Goal: Feedback & Contribution: Submit feedback/report problem

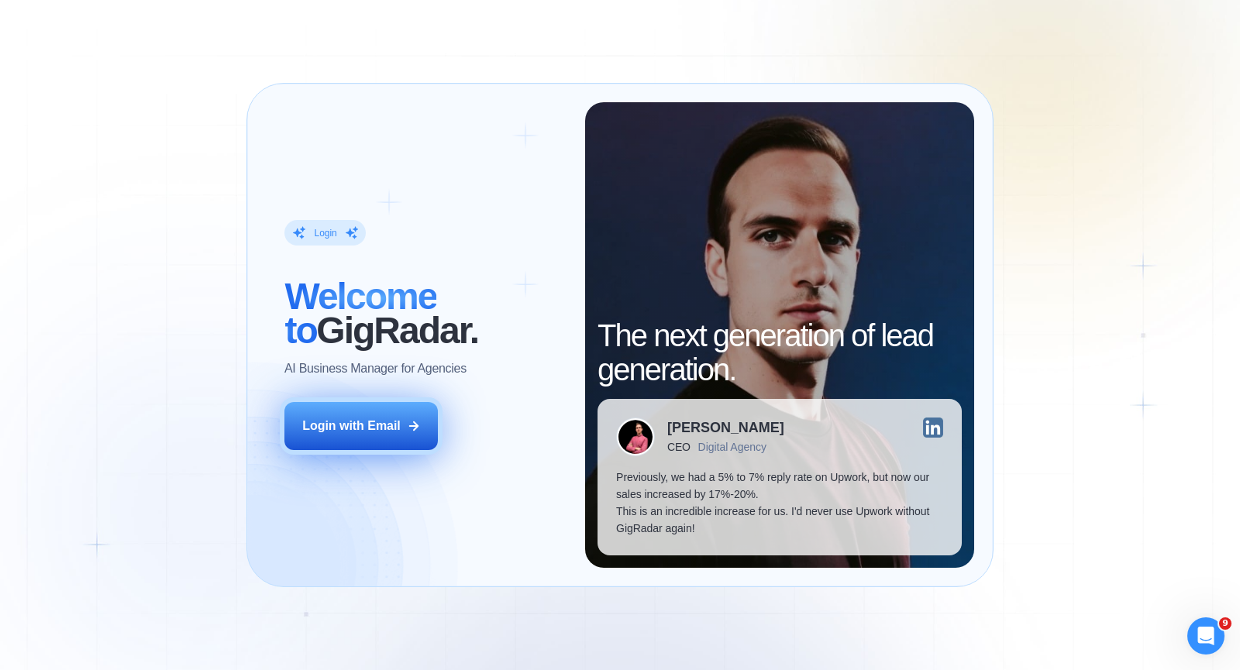
click at [391, 416] on button "Login with Email" at bounding box center [360, 426] width 153 height 48
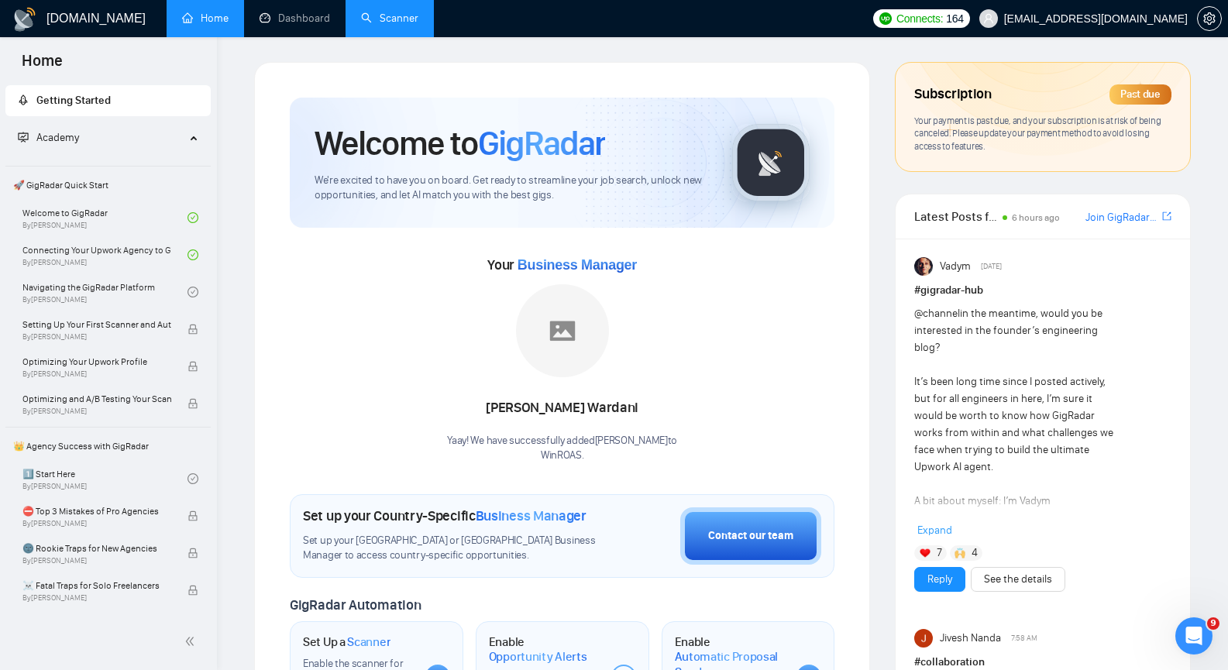
click at [389, 15] on link "Scanner" at bounding box center [389, 18] width 57 height 13
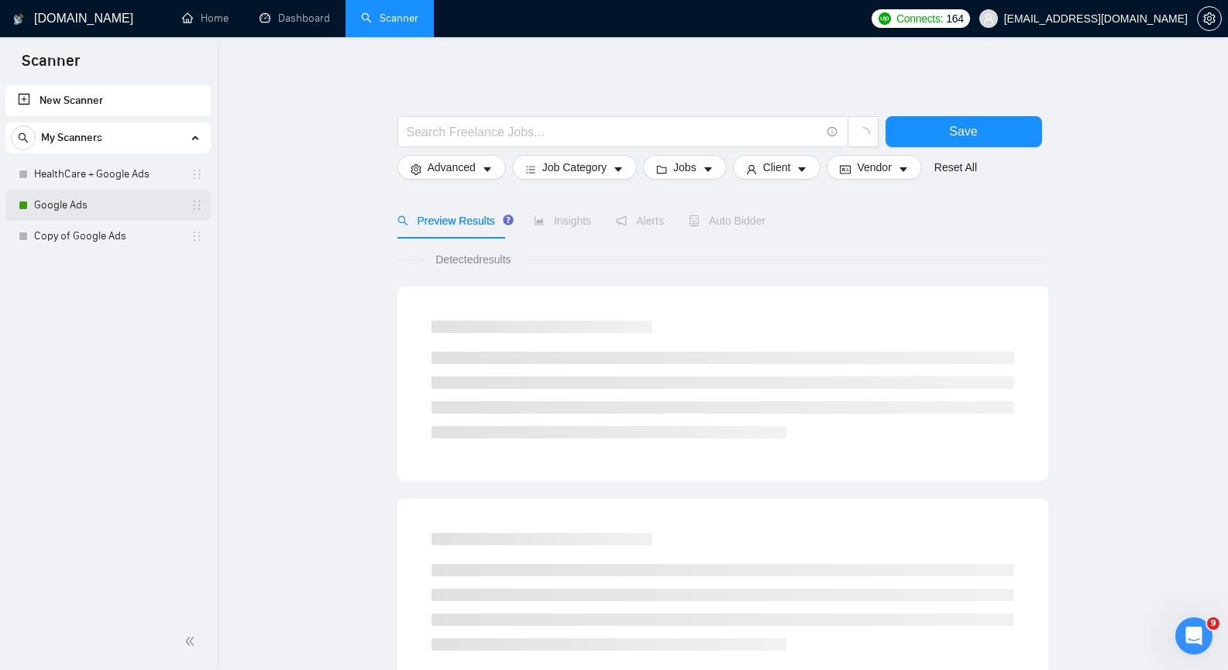
click at [100, 200] on link "Google Ads" at bounding box center [107, 205] width 147 height 31
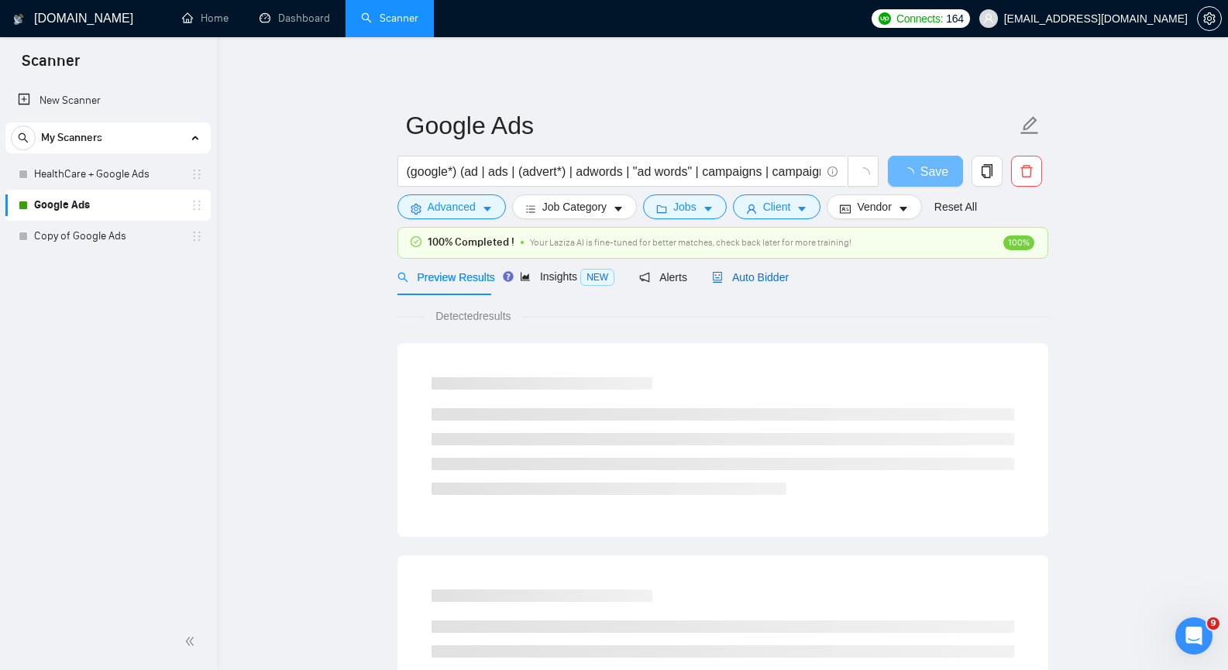
click at [750, 271] on span "Auto Bidder" at bounding box center [750, 277] width 77 height 12
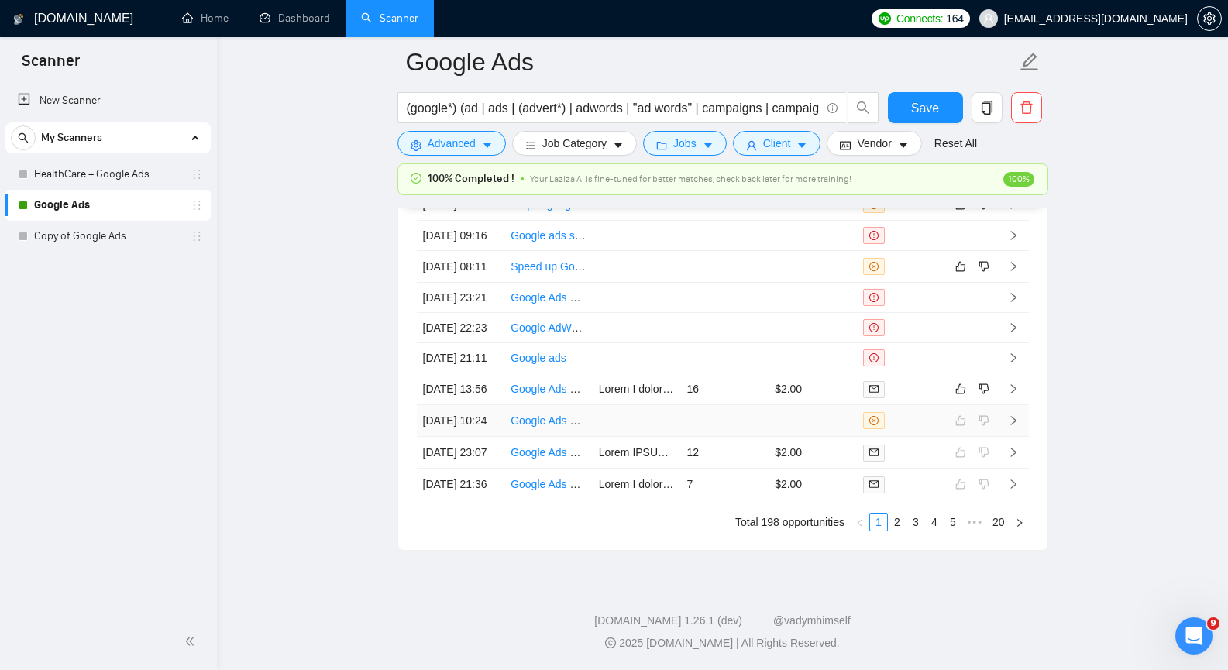
scroll to position [3798, 0]
drag, startPoint x: 729, startPoint y: 467, endPoint x: 770, endPoint y: 450, distance: 45.2
click at [776, 437] on tr "[DATE] 10:24 Google Ads Specialist - Fluent German required" at bounding box center [723, 421] width 612 height 32
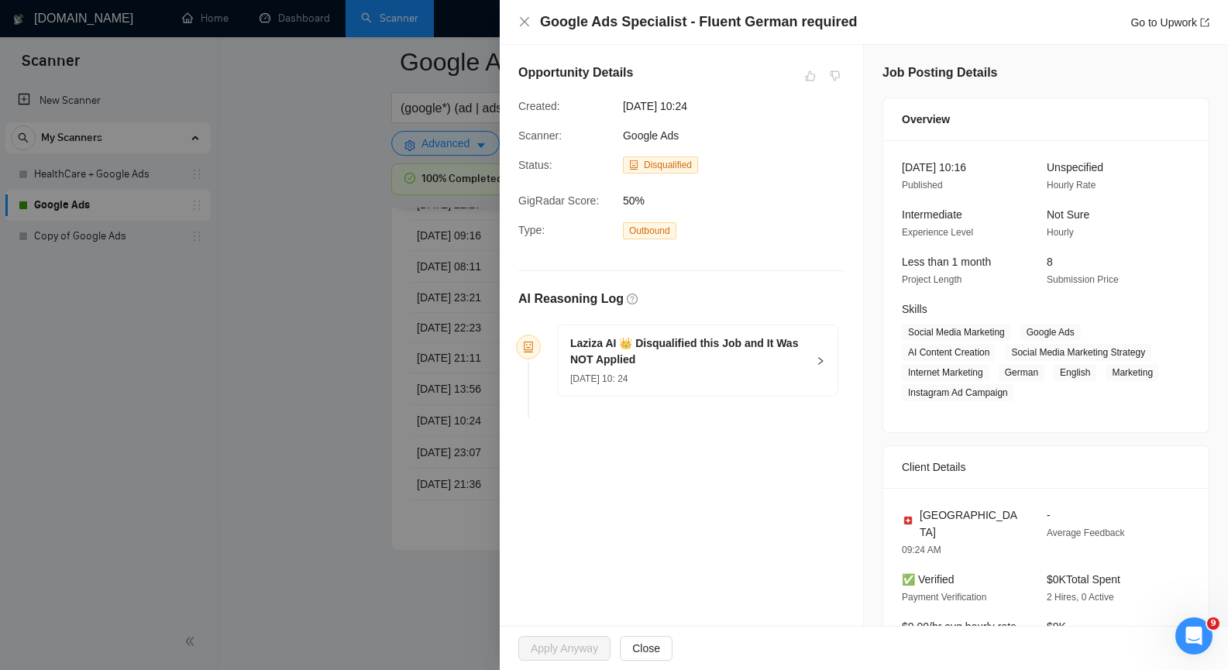
drag, startPoint x: 349, startPoint y: 526, endPoint x: 390, endPoint y: 518, distance: 42.0
click at [349, 525] on div at bounding box center [614, 335] width 1228 height 670
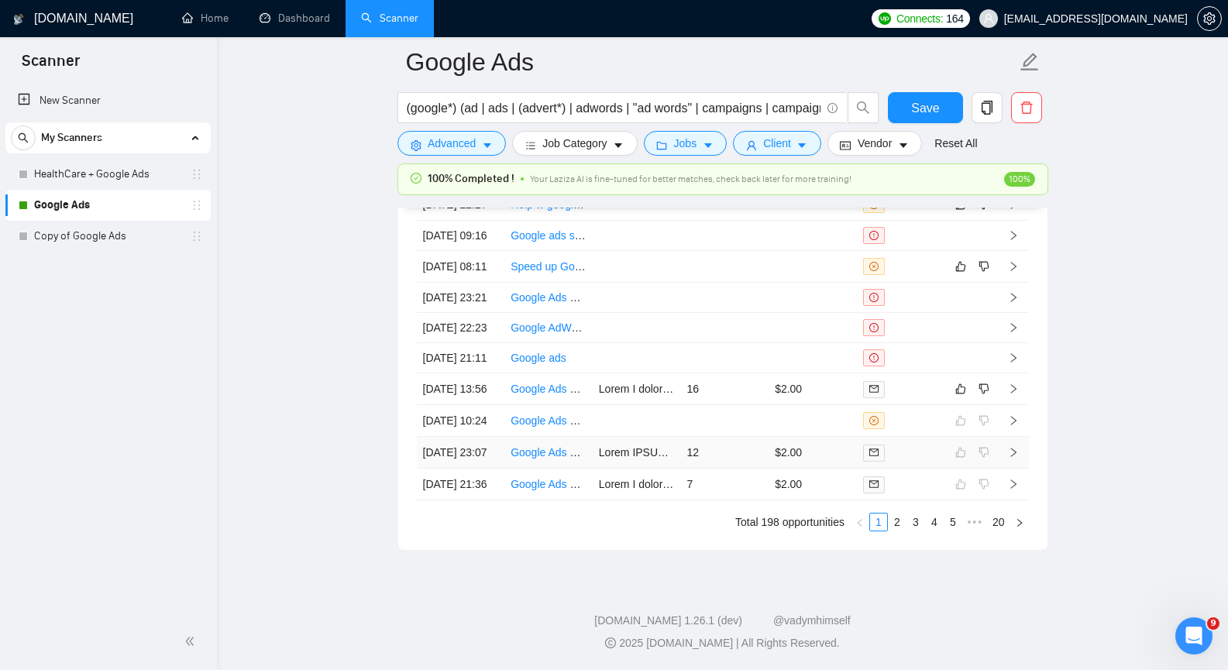
click at [556, 469] on td "Google Ads Specialist for E-commerce Brand" at bounding box center [549, 453] width 88 height 32
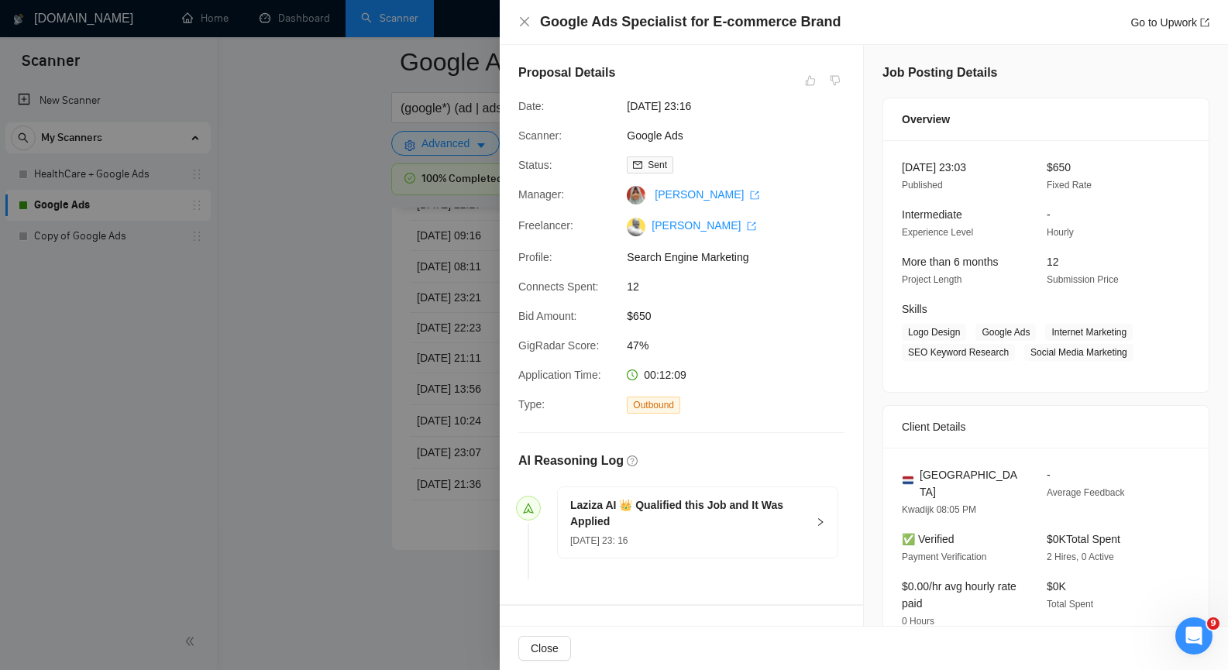
drag, startPoint x: 332, startPoint y: 452, endPoint x: 543, endPoint y: 450, distance: 210.8
click at [332, 452] on div at bounding box center [614, 335] width 1228 height 670
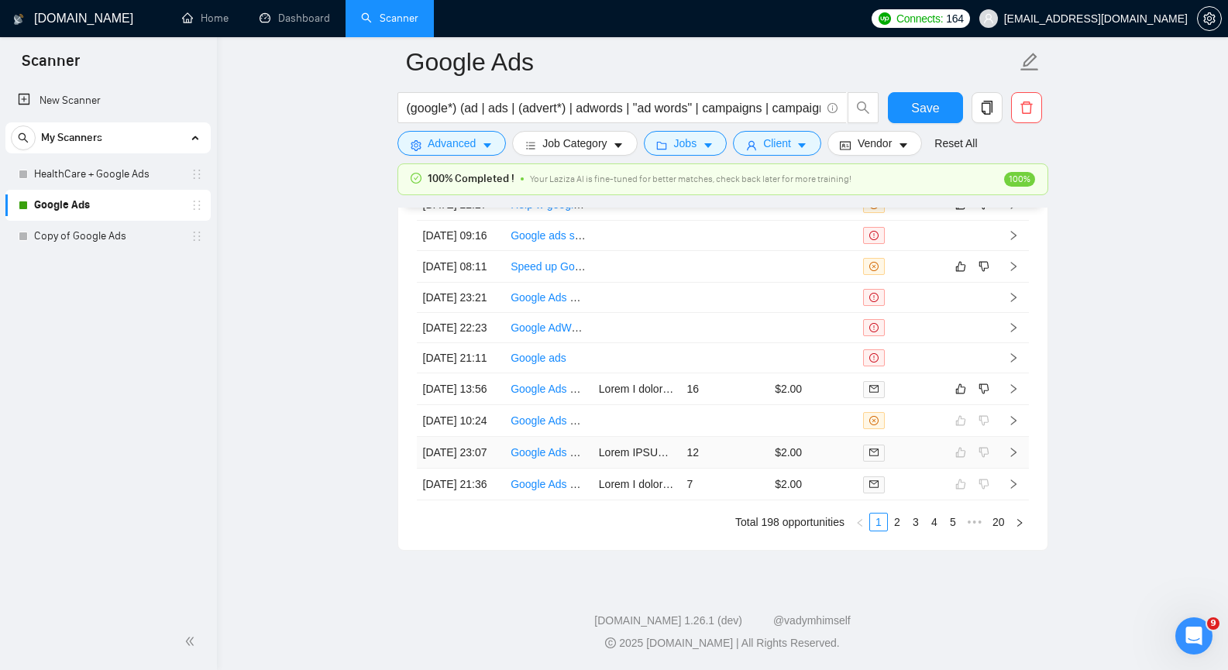
click at [550, 459] on link "Google Ads Specialist for E-commerce Brand" at bounding box center [620, 452] width 218 height 12
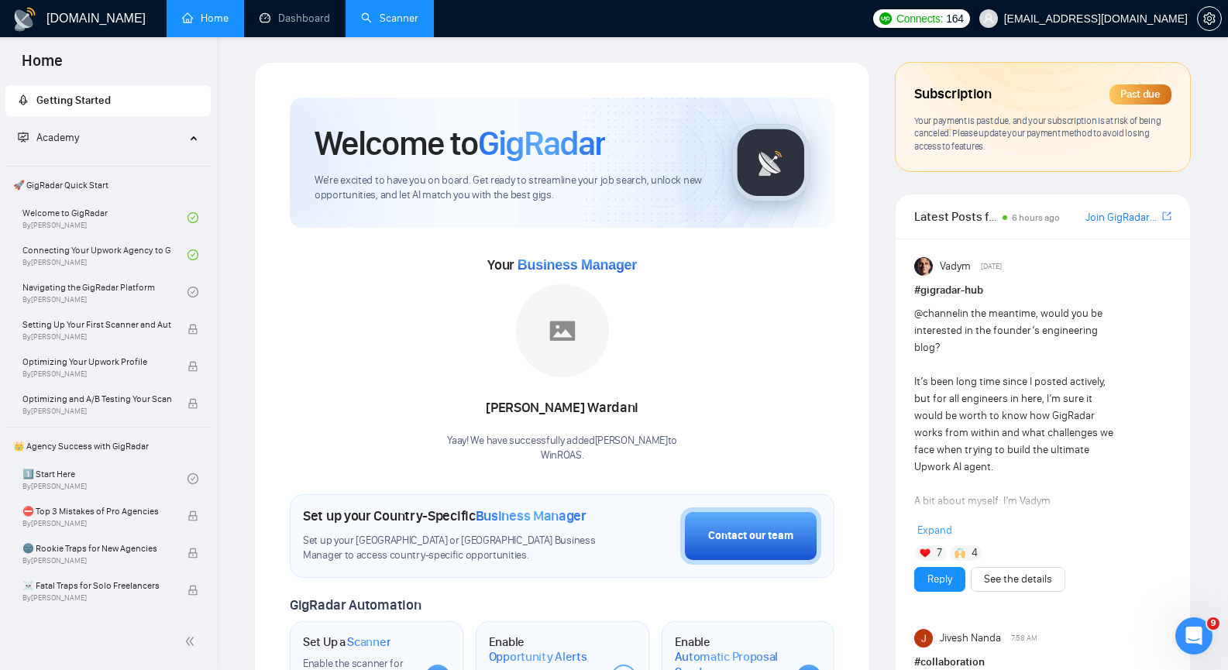
click at [405, 23] on link "Scanner" at bounding box center [389, 18] width 57 height 13
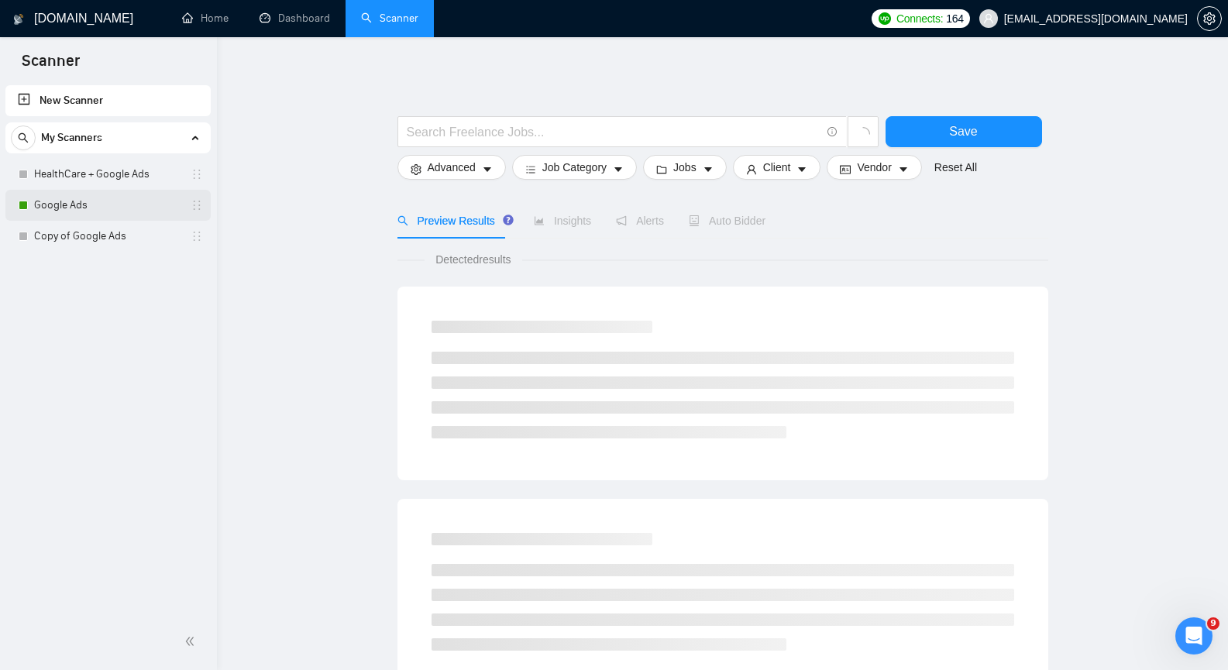
click at [108, 207] on link "Google Ads" at bounding box center [107, 205] width 147 height 31
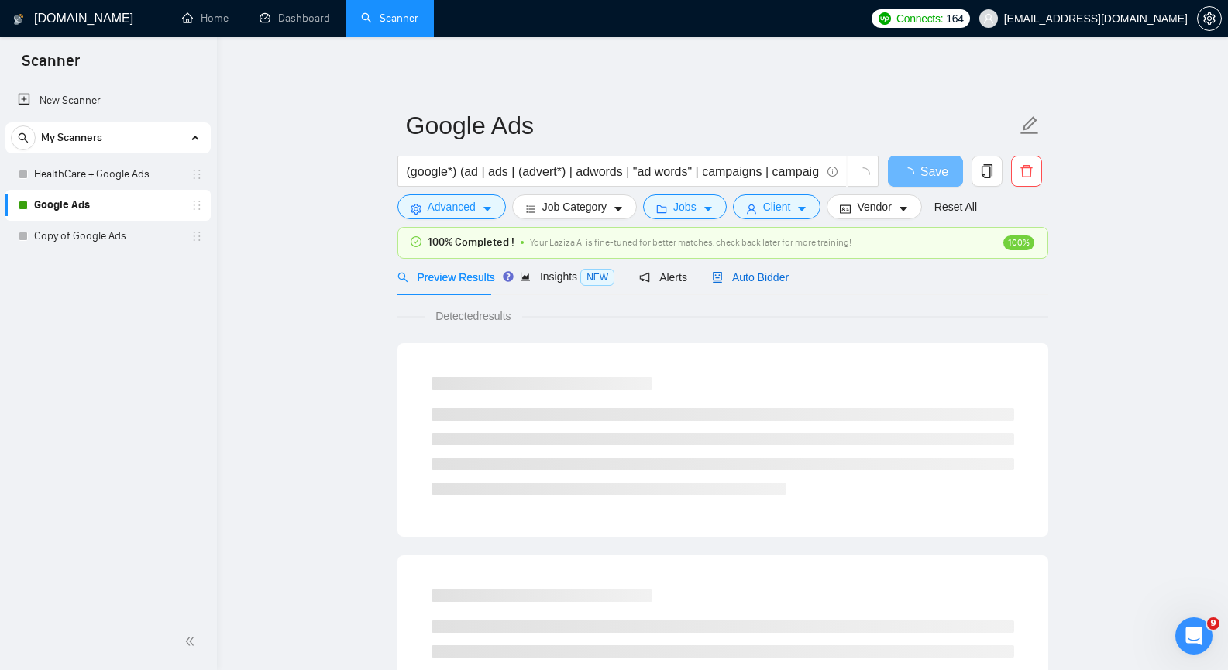
click at [749, 272] on span "Auto Bidder" at bounding box center [750, 277] width 77 height 12
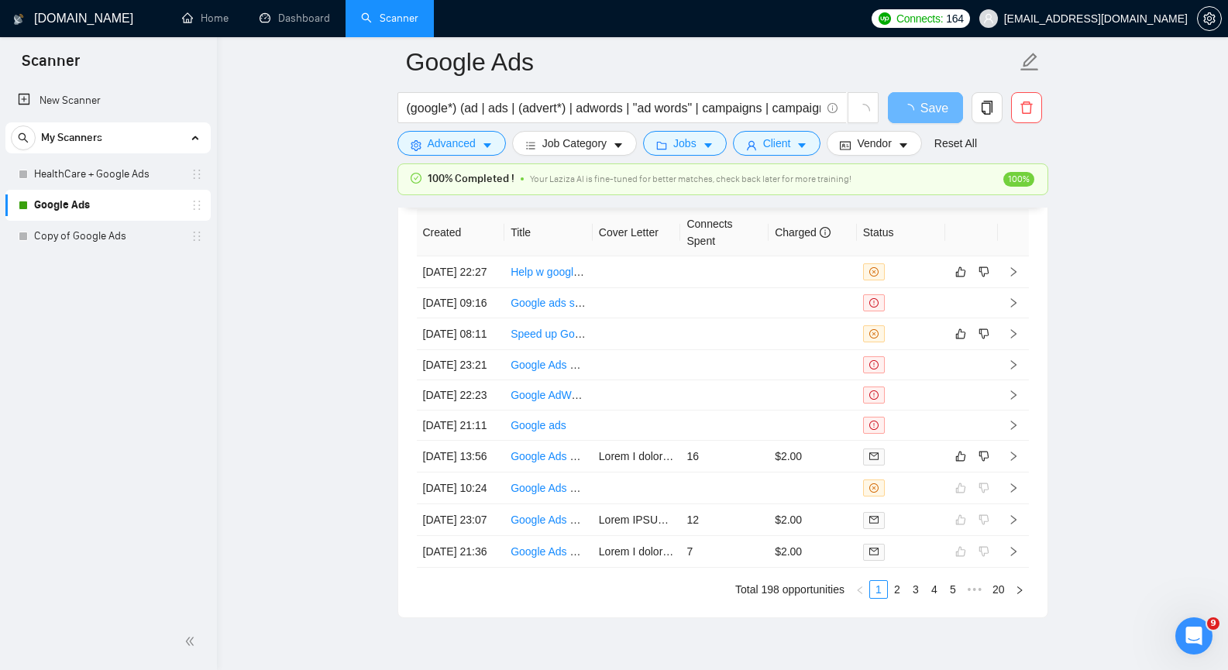
scroll to position [3488, 0]
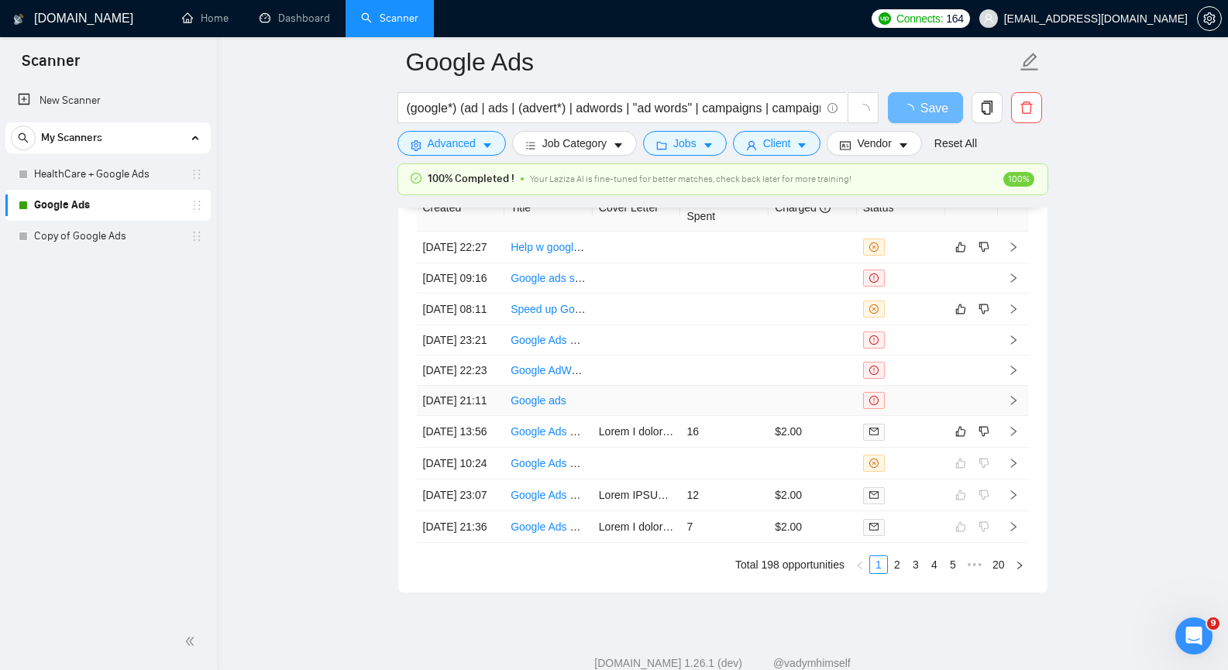
click at [1012, 406] on icon "right" at bounding box center [1013, 400] width 11 height 11
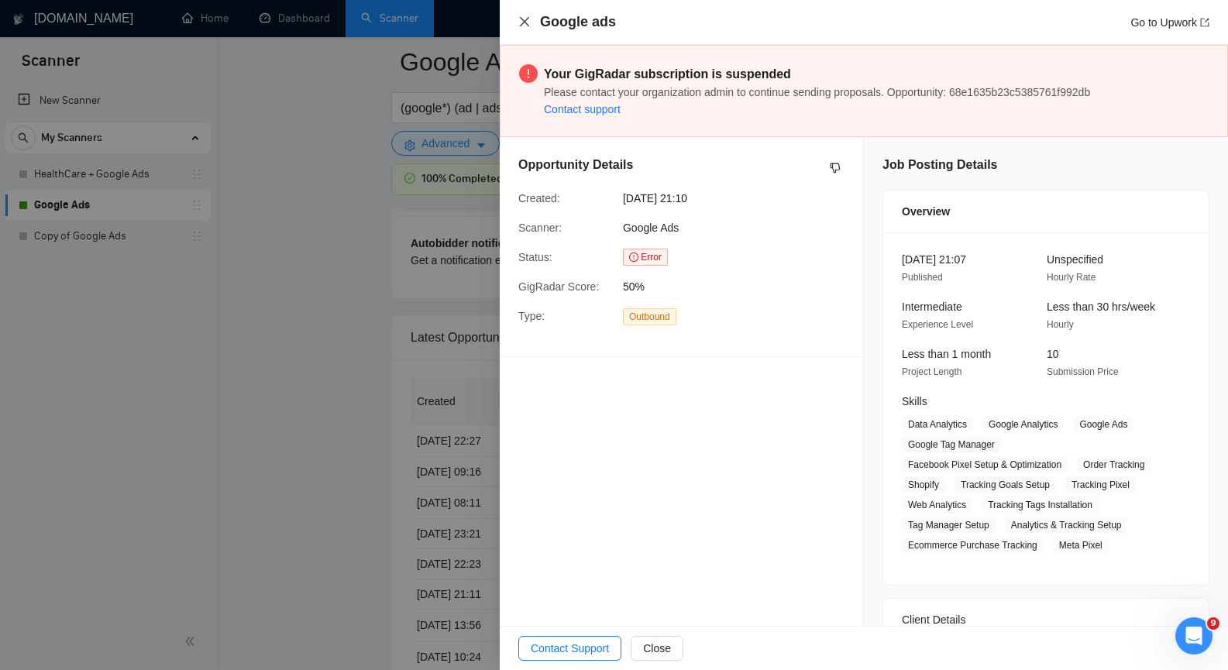
click at [525, 22] on icon "close" at bounding box center [524, 21] width 9 height 9
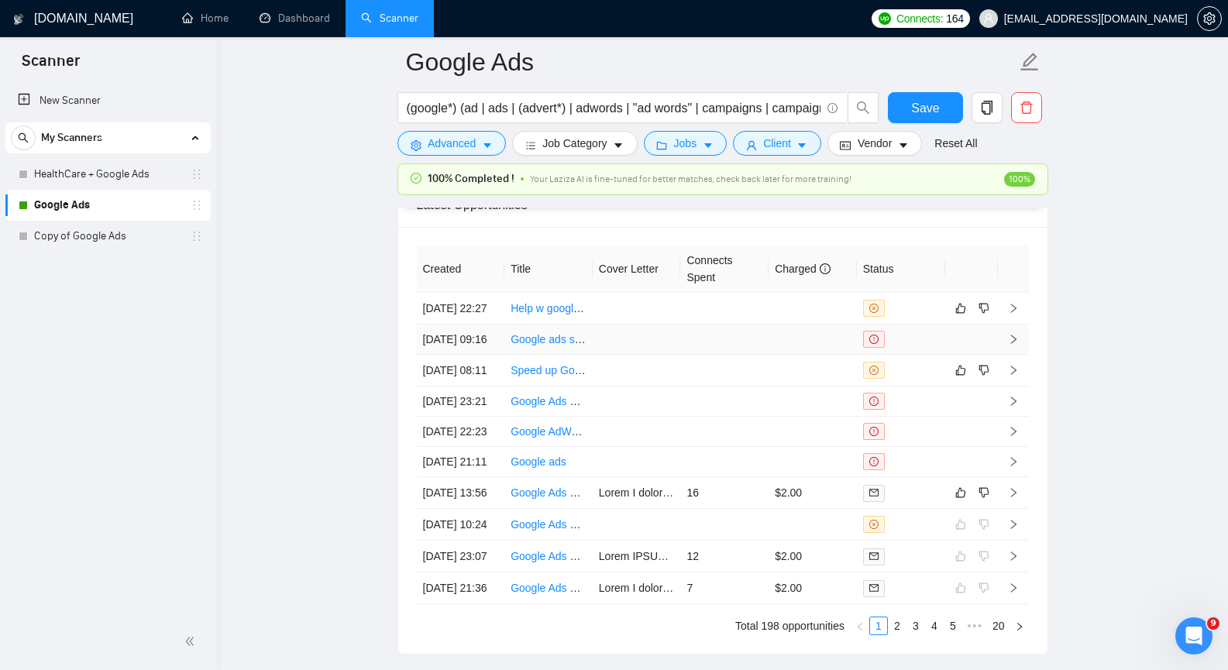
scroll to position [3643, 0]
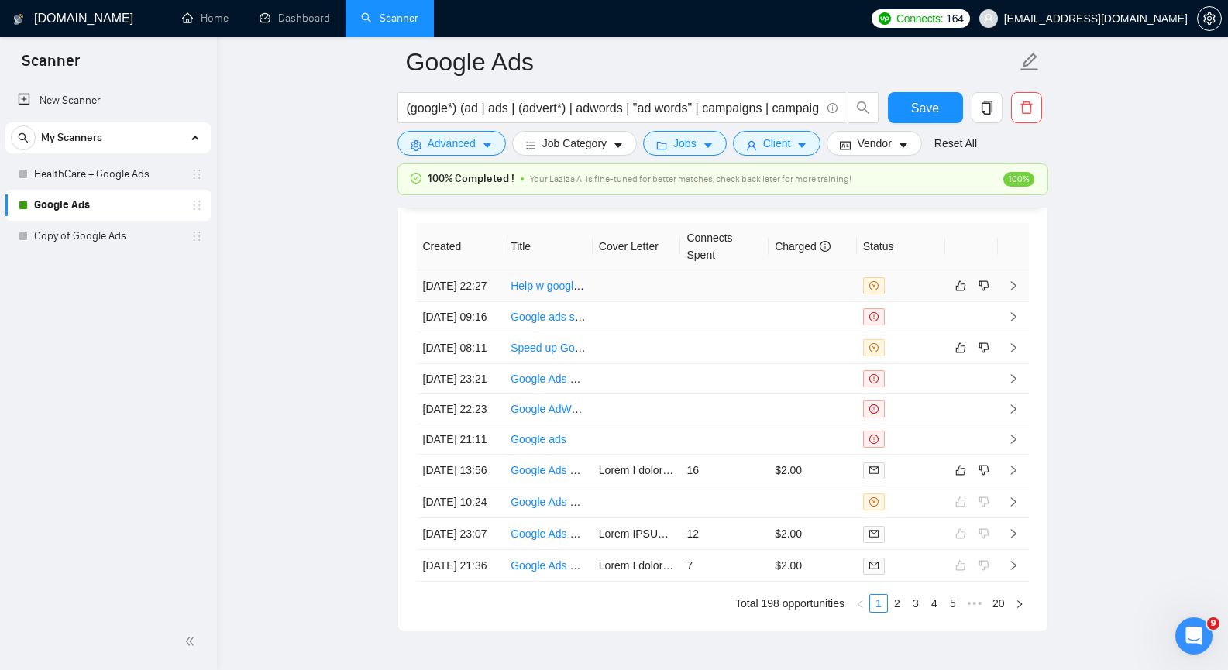
click at [1014, 291] on icon "right" at bounding box center [1013, 286] width 11 height 11
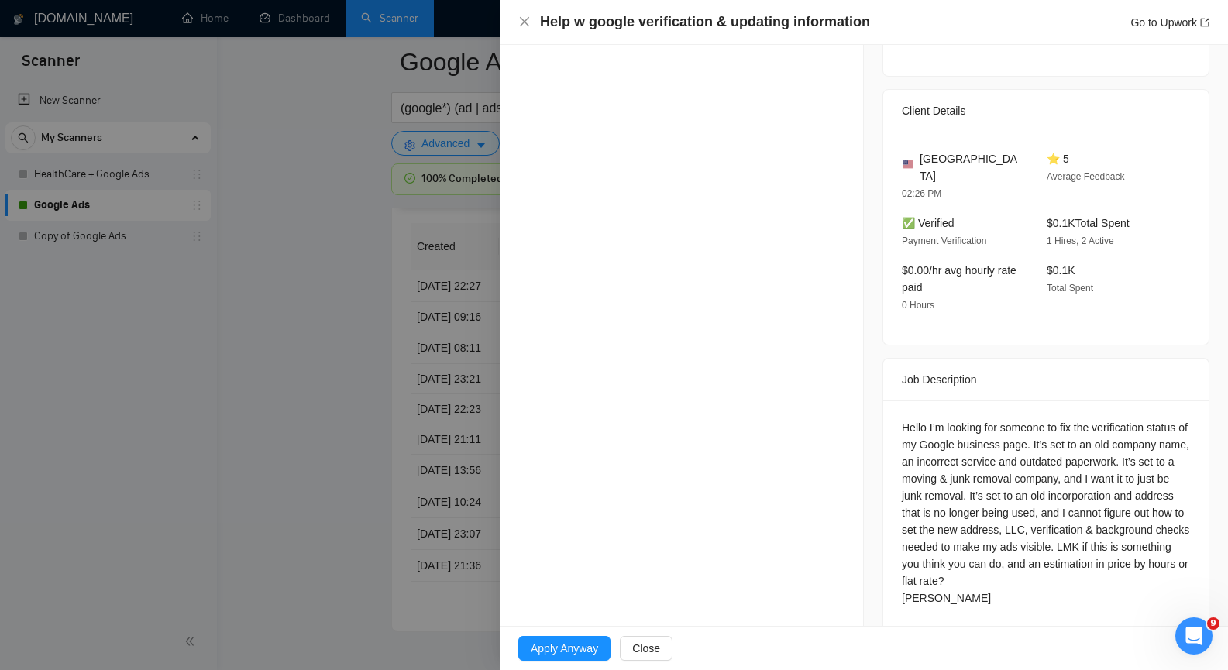
scroll to position [382, 0]
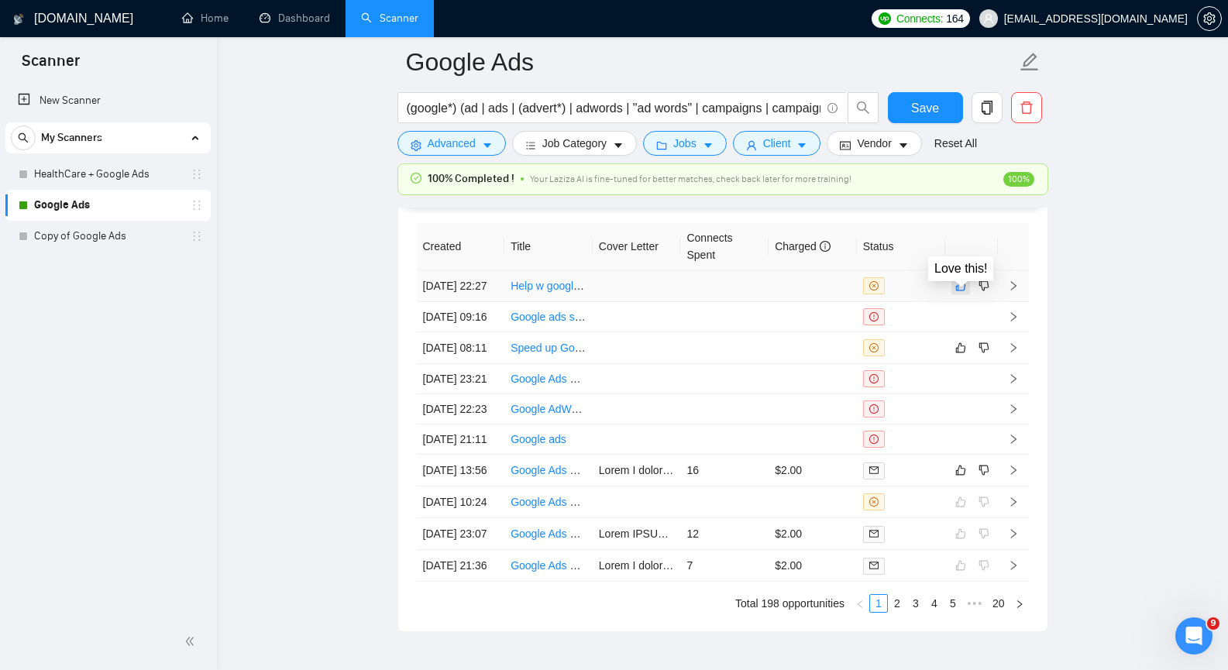
click at [963, 292] on icon "like" at bounding box center [961, 286] width 11 height 12
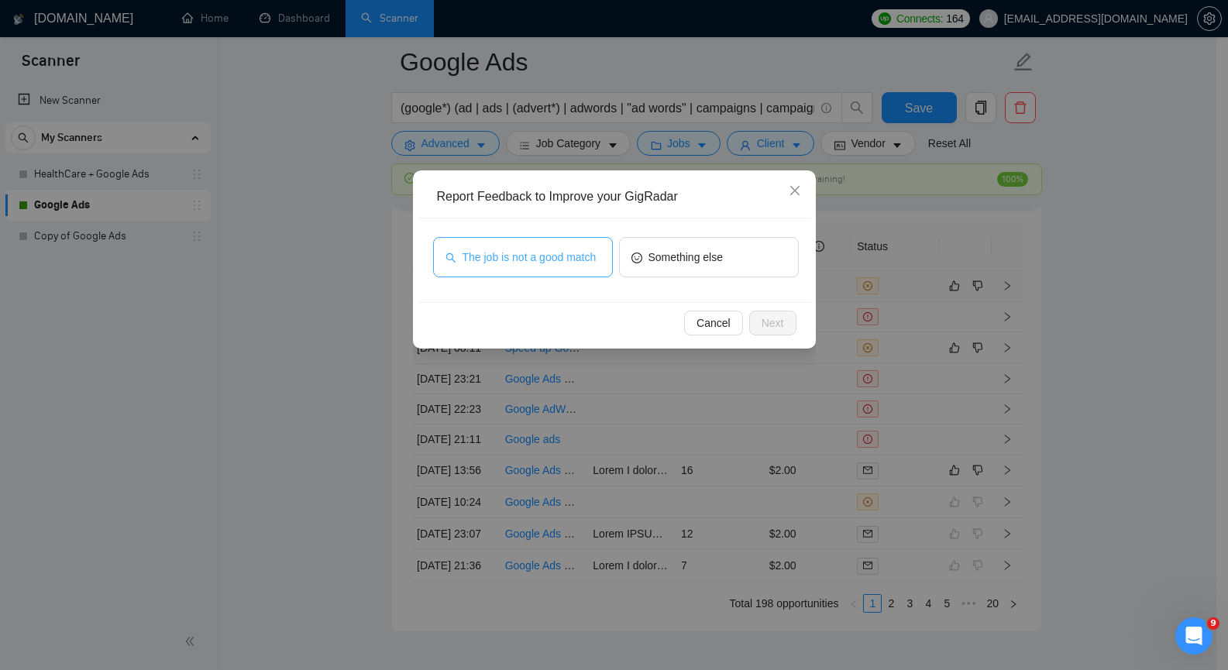
click at [578, 255] on span "The job is not a good match" at bounding box center [530, 257] width 134 height 17
click at [768, 319] on span "Next" at bounding box center [773, 323] width 22 height 17
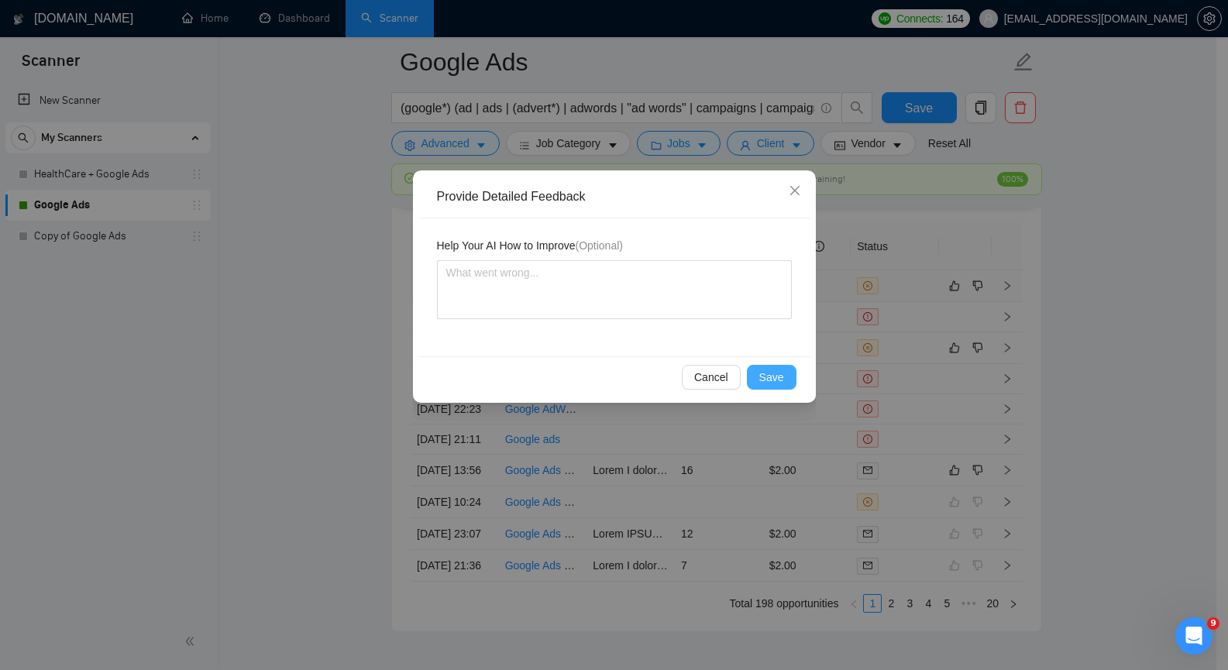
click at [774, 377] on span "Save" at bounding box center [772, 377] width 25 height 17
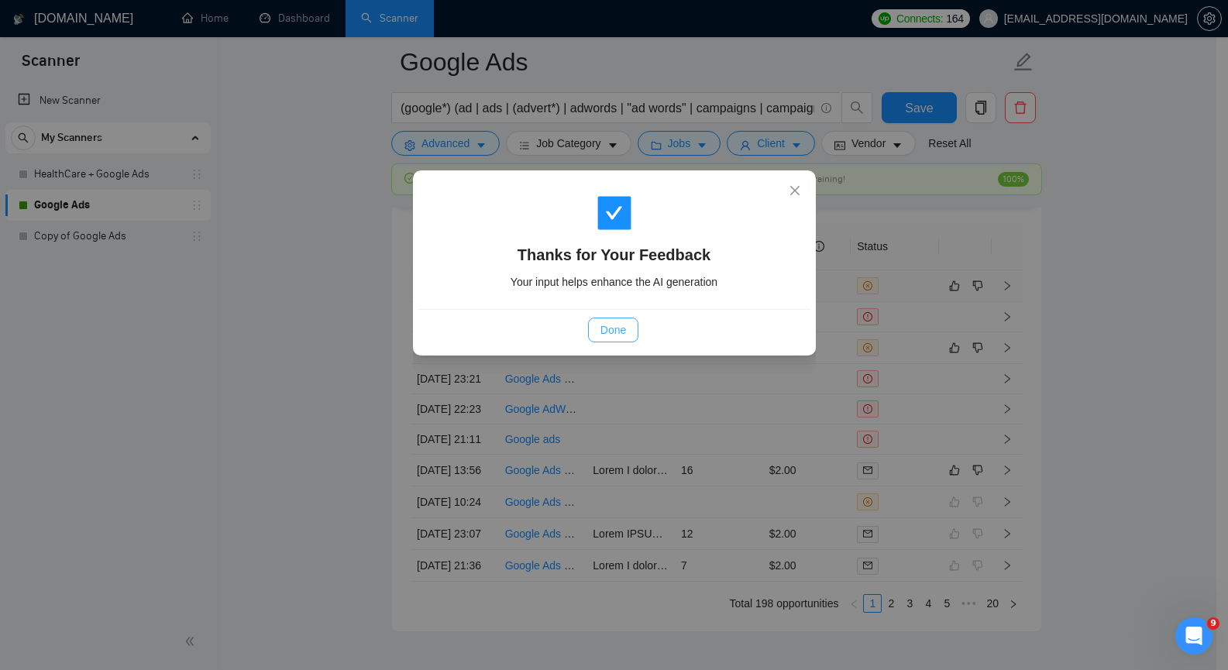
click at [625, 332] on span "Done" at bounding box center [614, 330] width 26 height 17
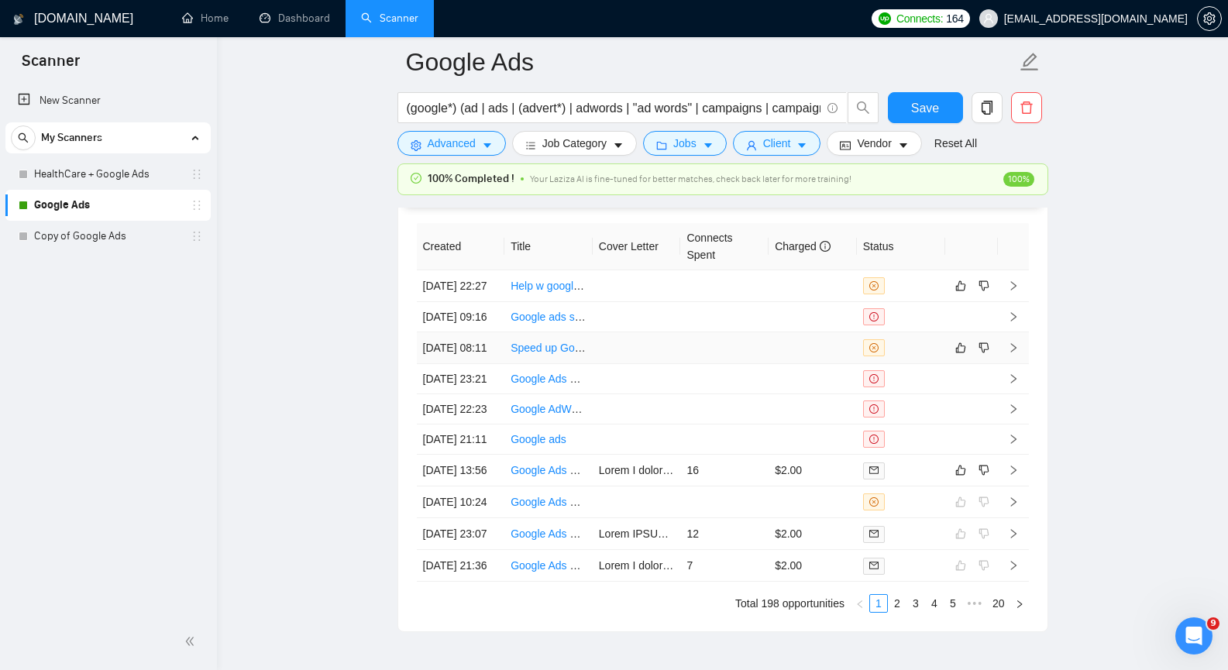
click at [1015, 353] on icon "right" at bounding box center [1013, 348] width 11 height 11
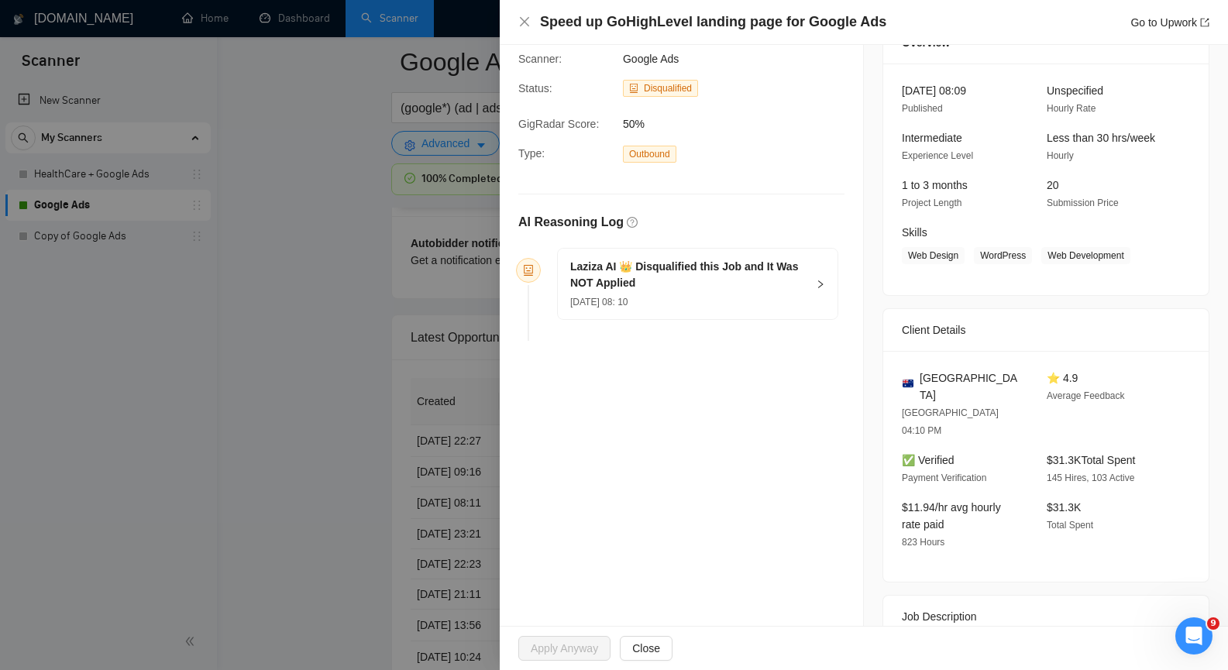
scroll to position [78, 0]
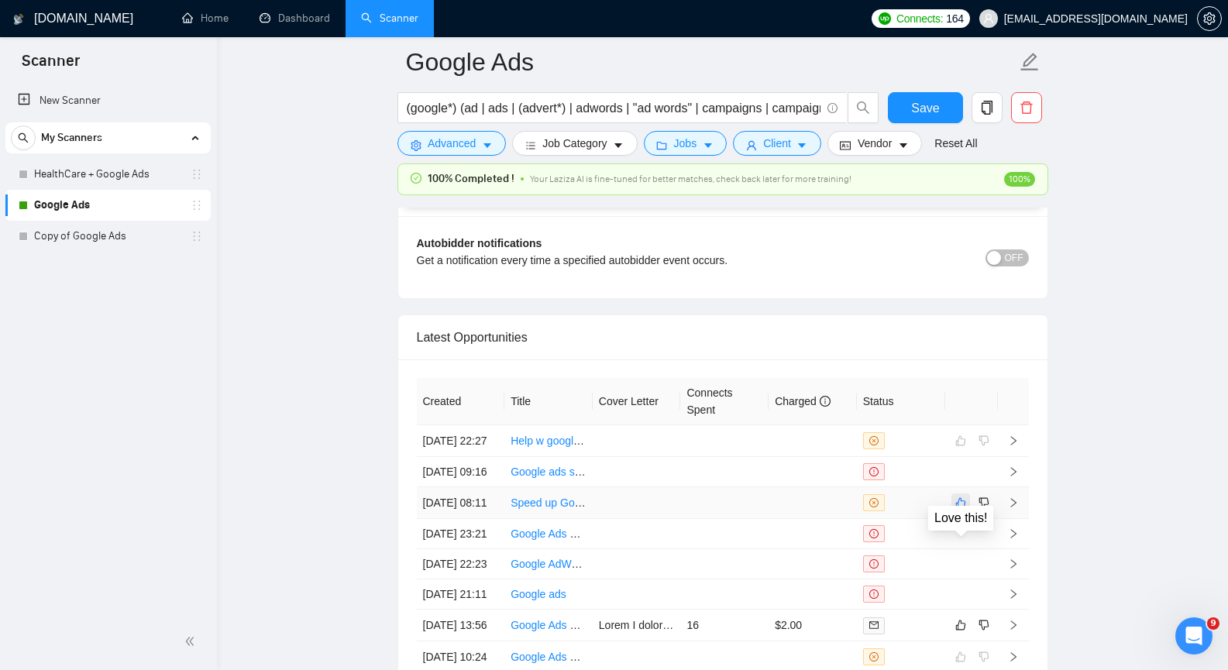
click at [962, 509] on icon "like" at bounding box center [961, 503] width 11 height 12
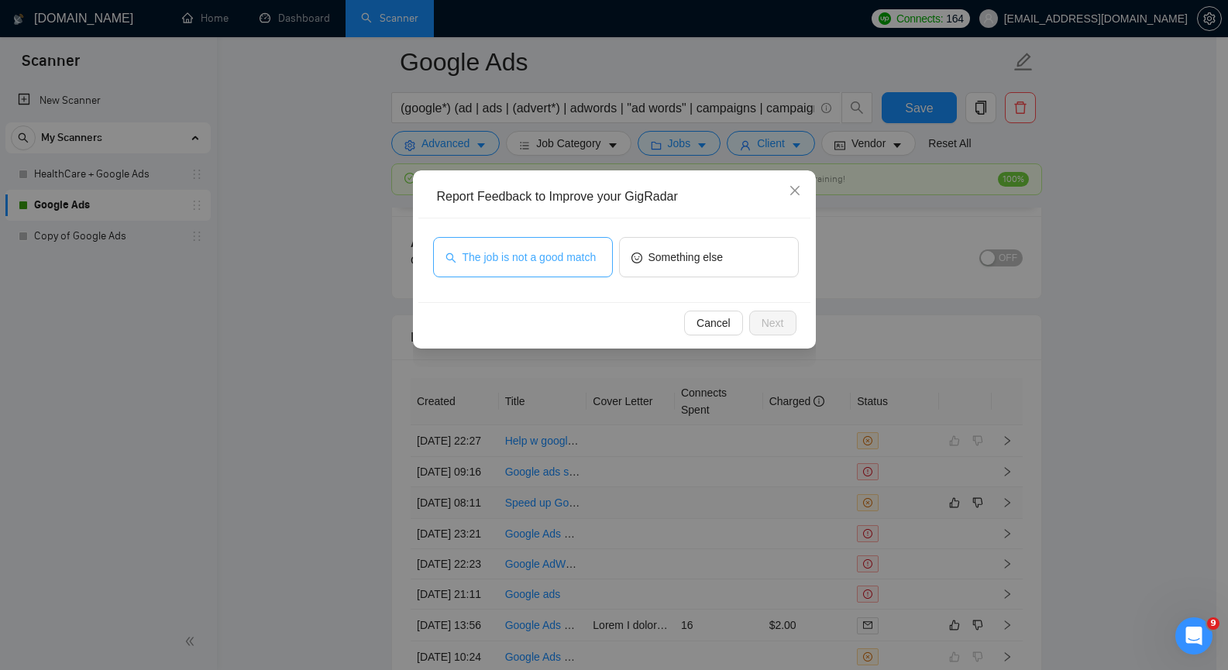
click at [560, 267] on button "The job is not a good match" at bounding box center [523, 257] width 180 height 40
click at [783, 324] on span "Next" at bounding box center [773, 323] width 22 height 17
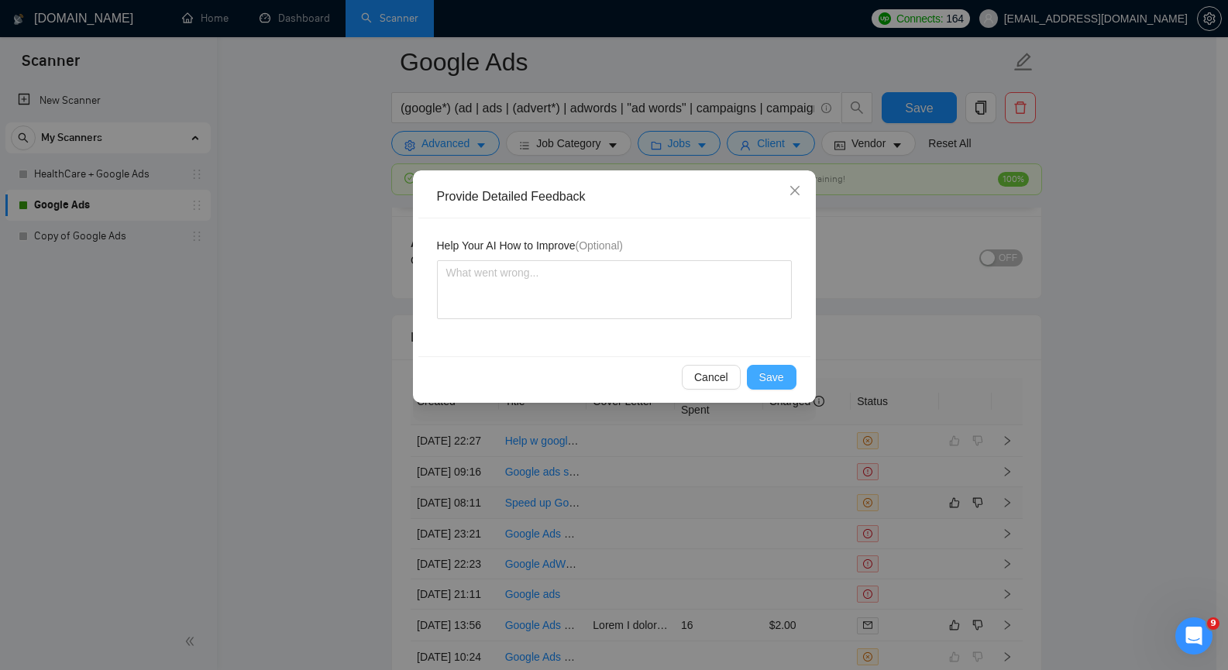
click at [773, 374] on span "Save" at bounding box center [772, 377] width 25 height 17
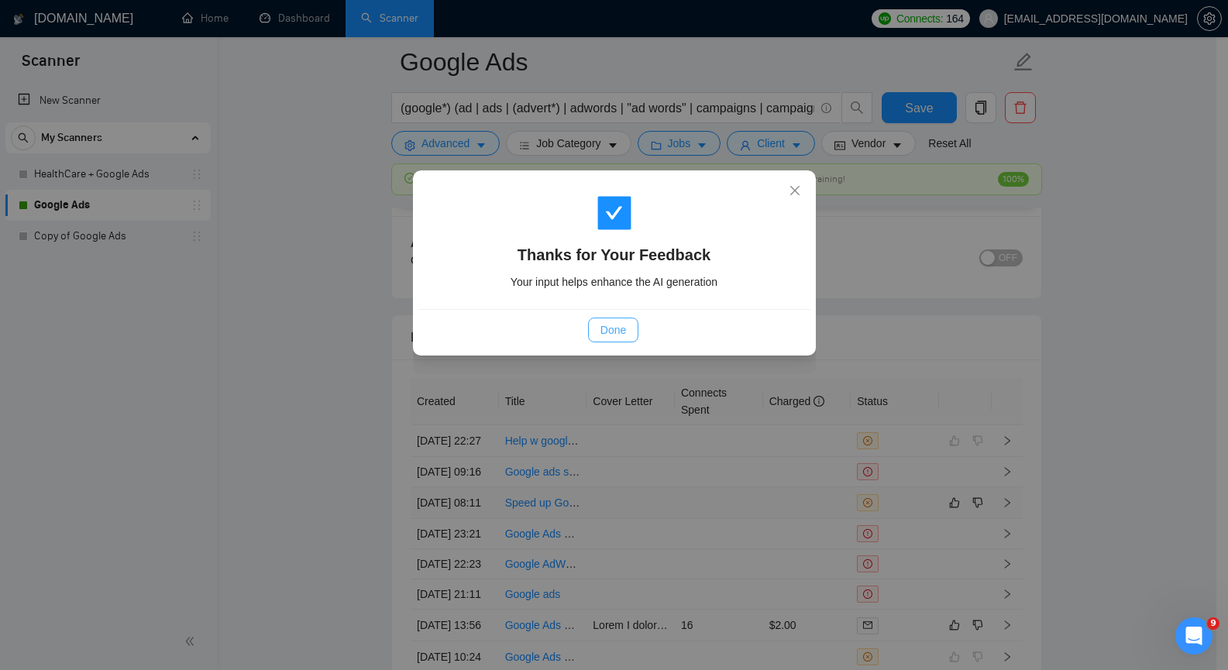
click at [605, 330] on span "Done" at bounding box center [614, 330] width 26 height 17
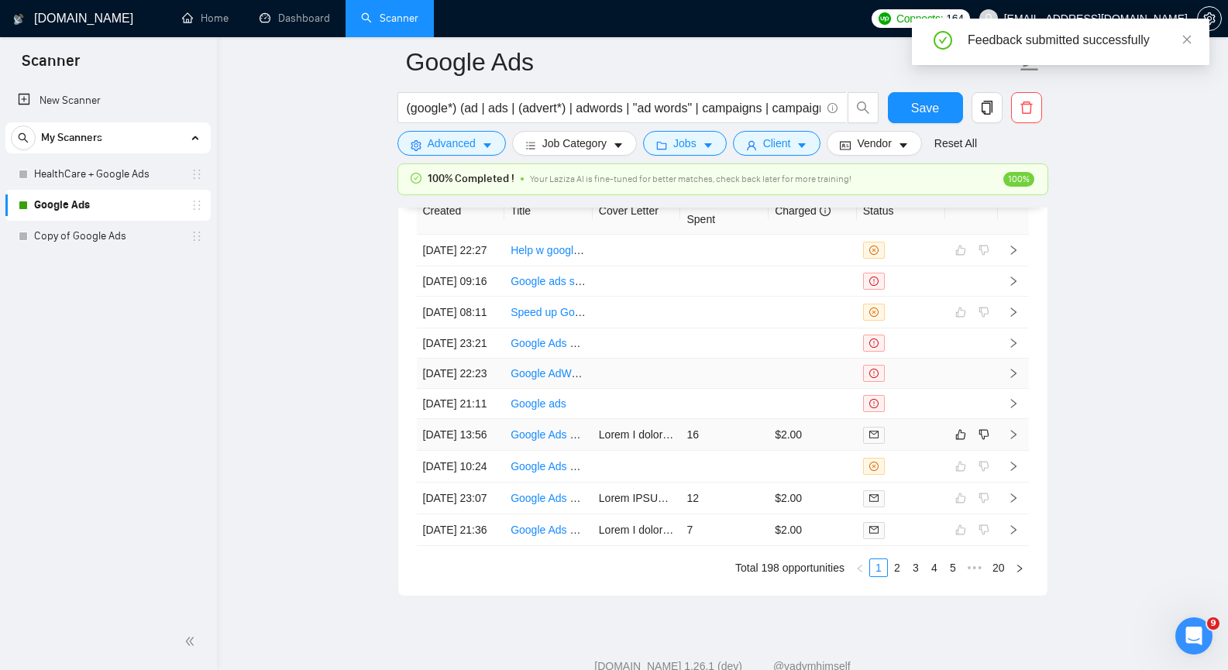
scroll to position [3678, 0]
click at [1015, 440] on icon "right" at bounding box center [1013, 434] width 11 height 11
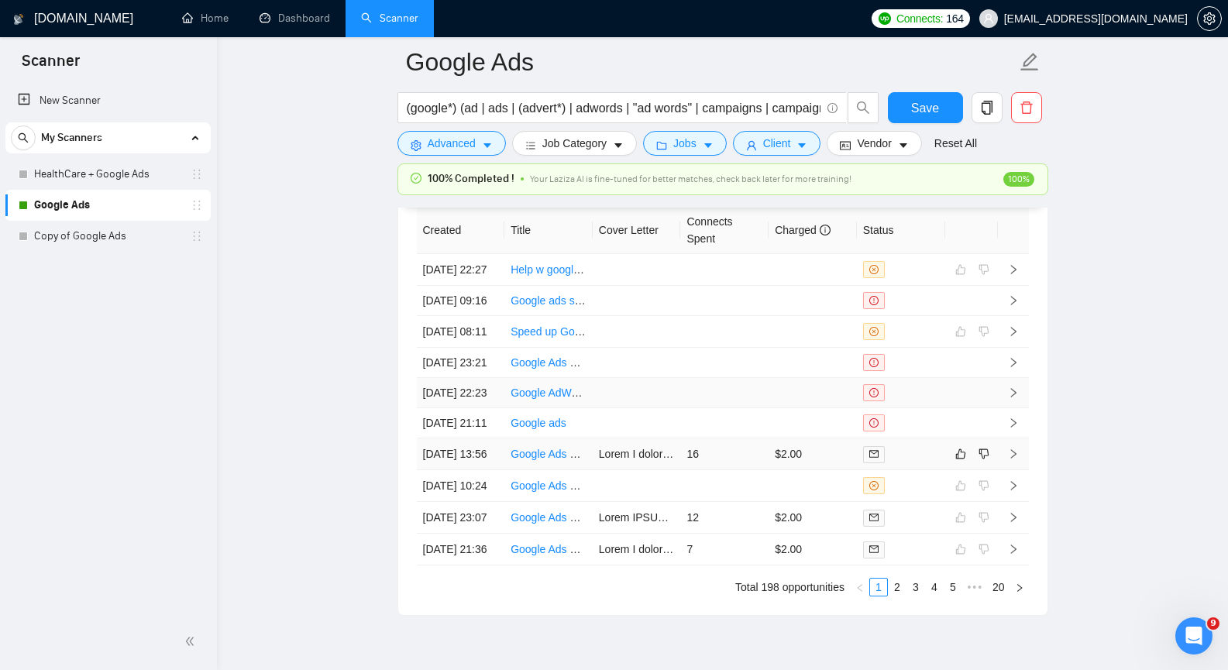
scroll to position [3678, 0]
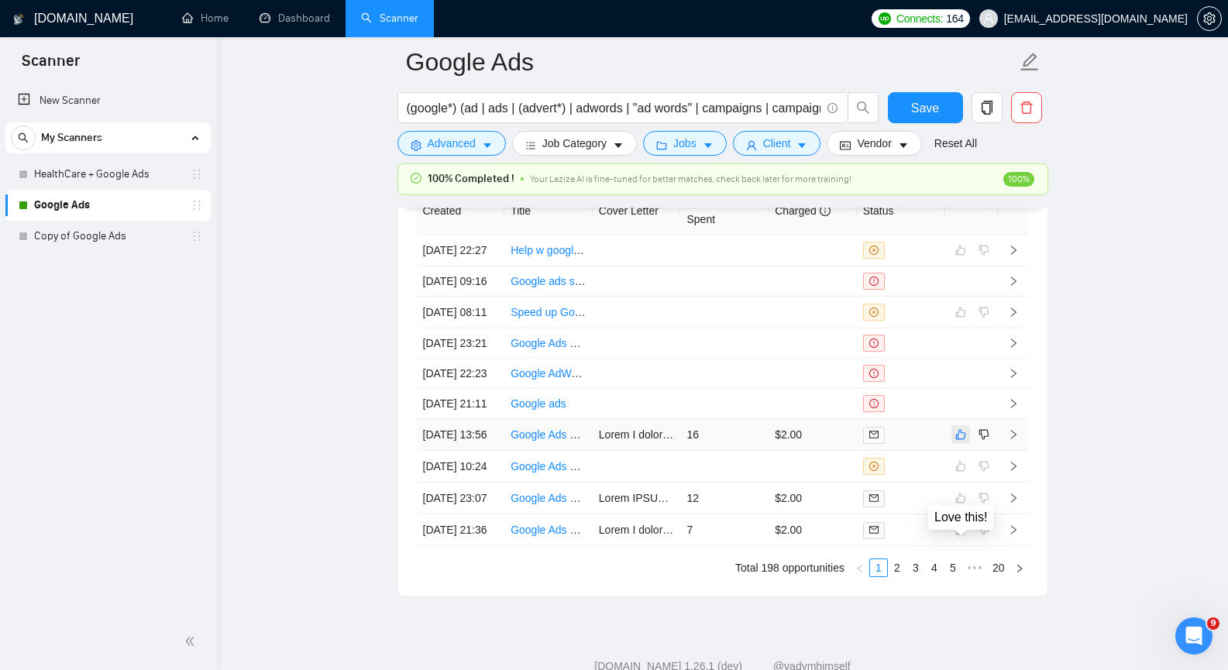
click at [963, 441] on icon "like" at bounding box center [961, 435] width 11 height 12
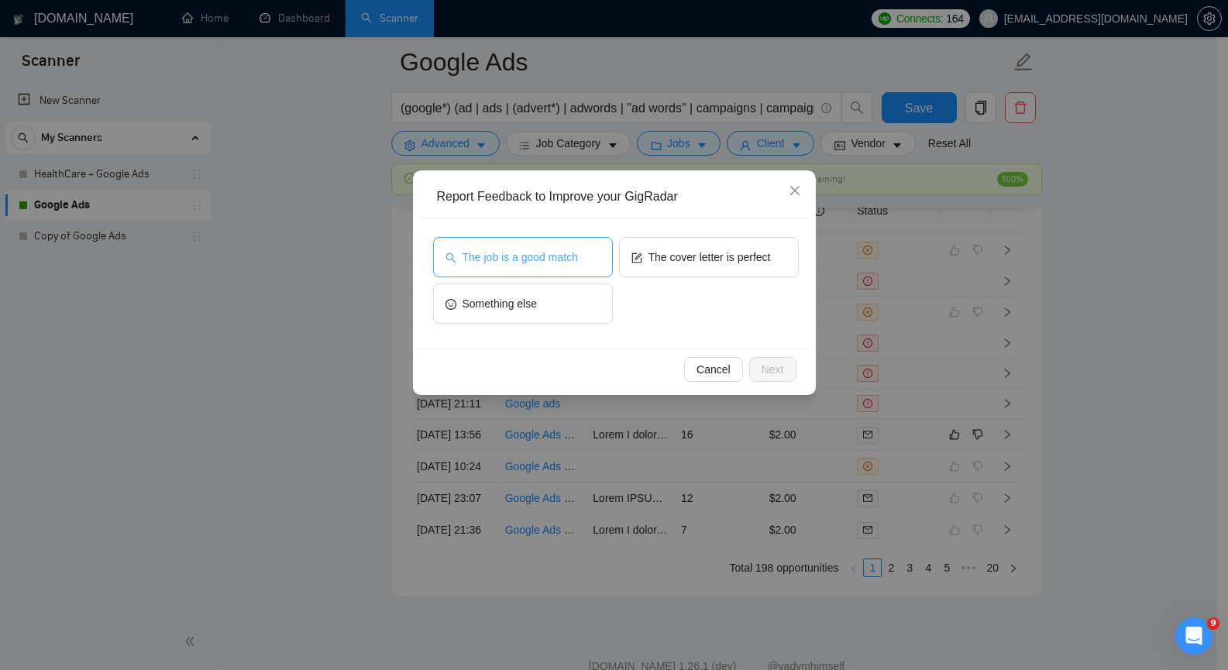
click at [522, 270] on button "The job is a good match" at bounding box center [523, 257] width 180 height 40
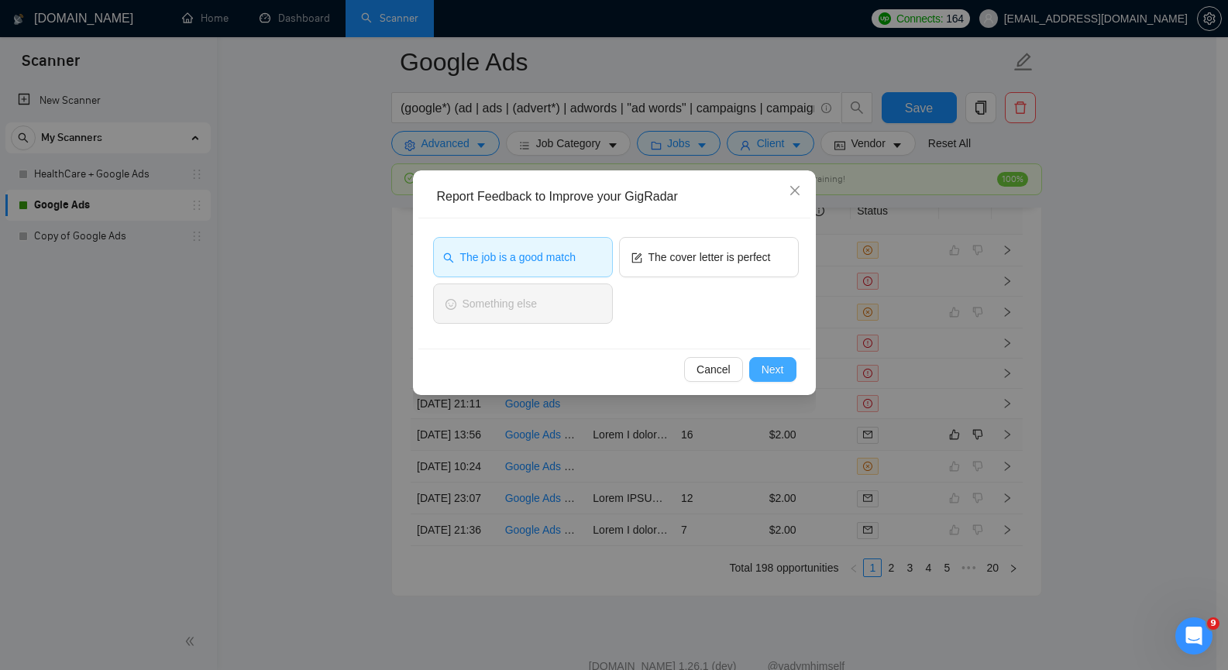
click at [781, 368] on span "Next" at bounding box center [773, 369] width 22 height 17
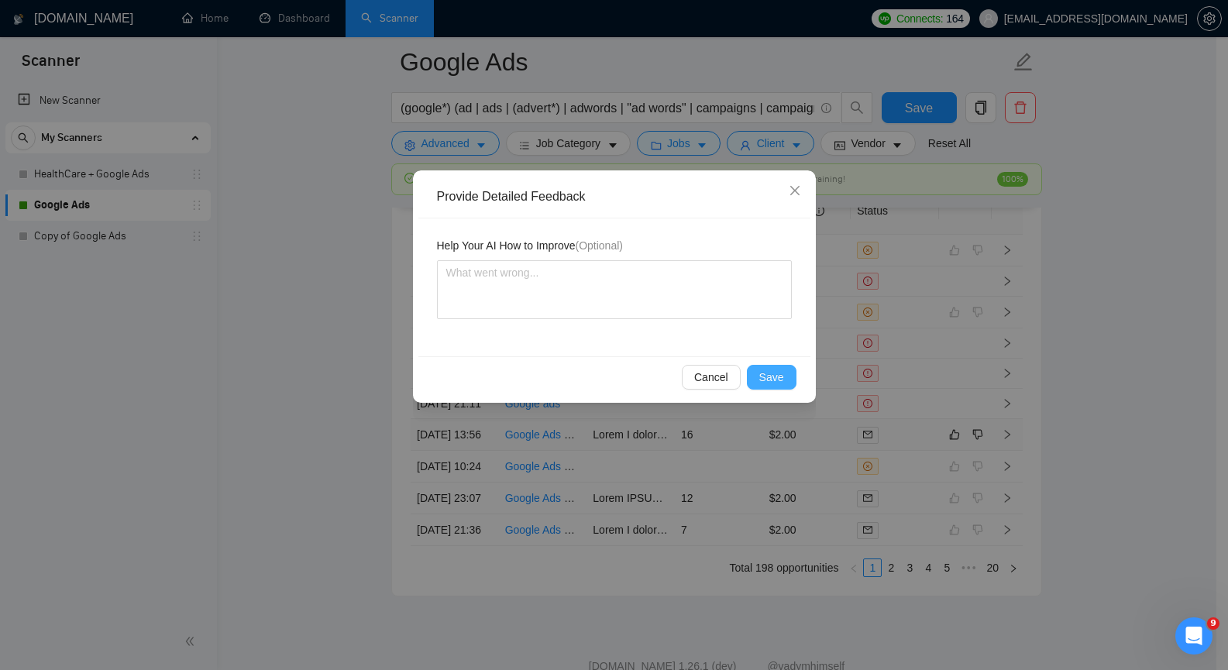
click at [780, 372] on span "Save" at bounding box center [772, 377] width 25 height 17
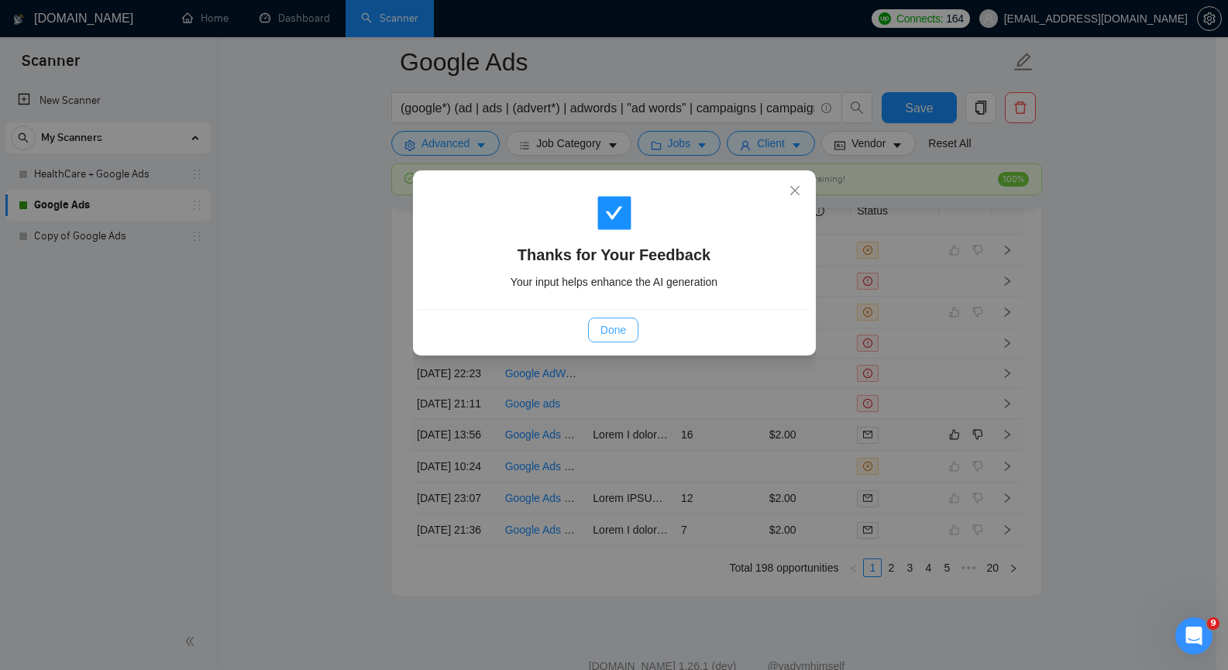
click at [606, 325] on span "Done" at bounding box center [614, 330] width 26 height 17
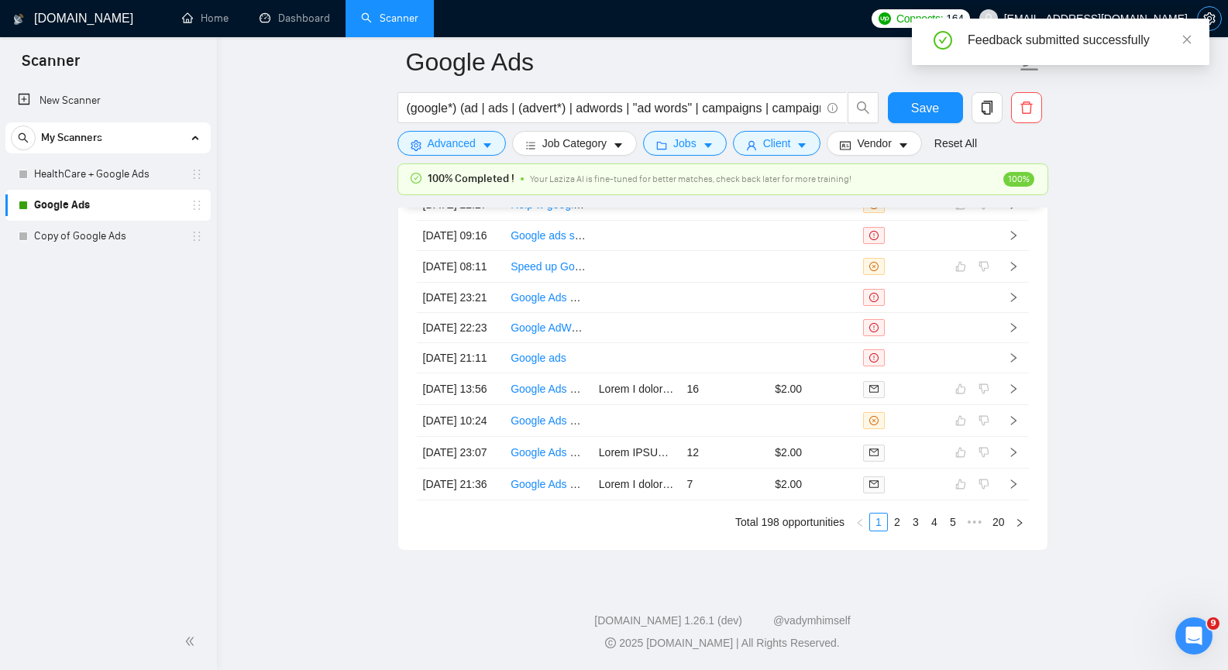
click at [1211, 21] on icon "setting" at bounding box center [1210, 18] width 12 height 12
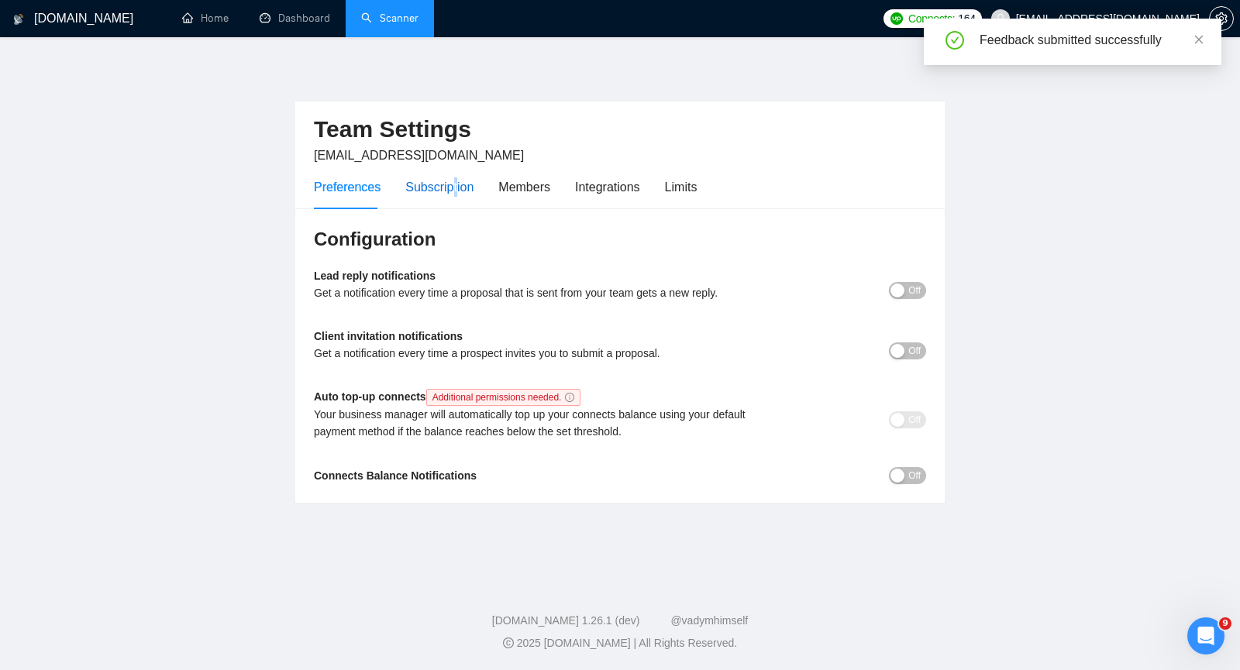
click at [449, 179] on div "Subscription" at bounding box center [439, 186] width 68 height 19
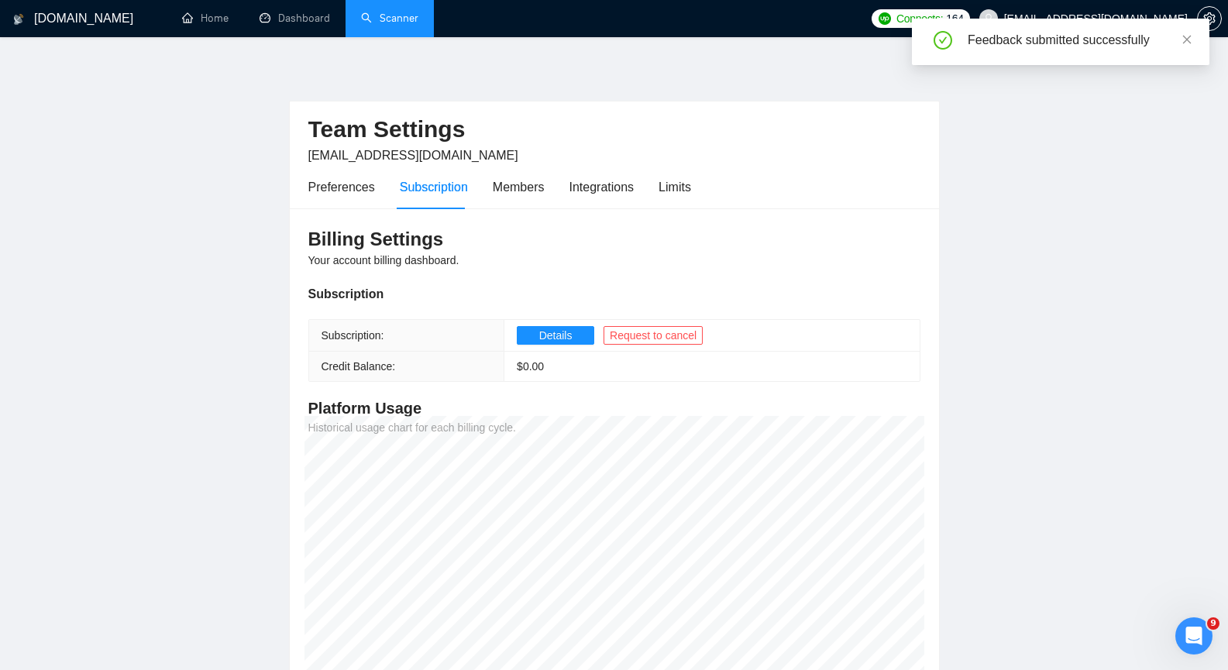
click at [1098, 296] on main "Team Settings pavelstrigunov@gmail.com Preferences Subscription Members Integra…" at bounding box center [614, 375] width 1179 height 626
click at [527, 188] on div "Members" at bounding box center [519, 186] width 52 height 19
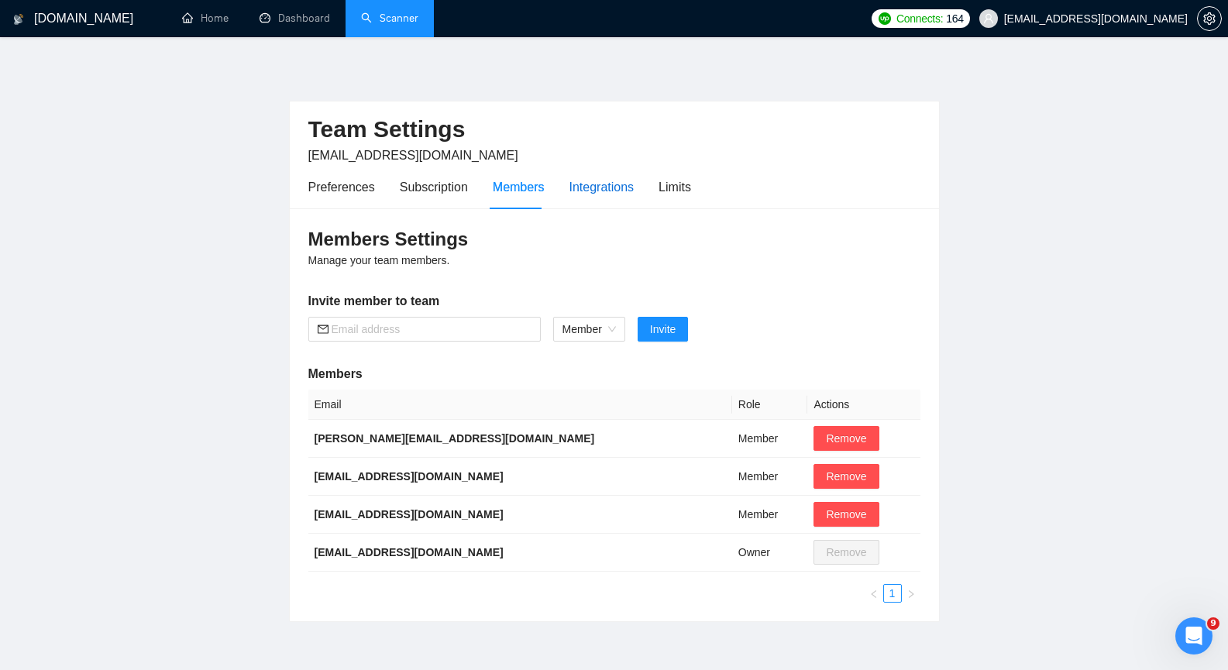
click at [588, 184] on div "Integrations" at bounding box center [602, 186] width 65 height 19
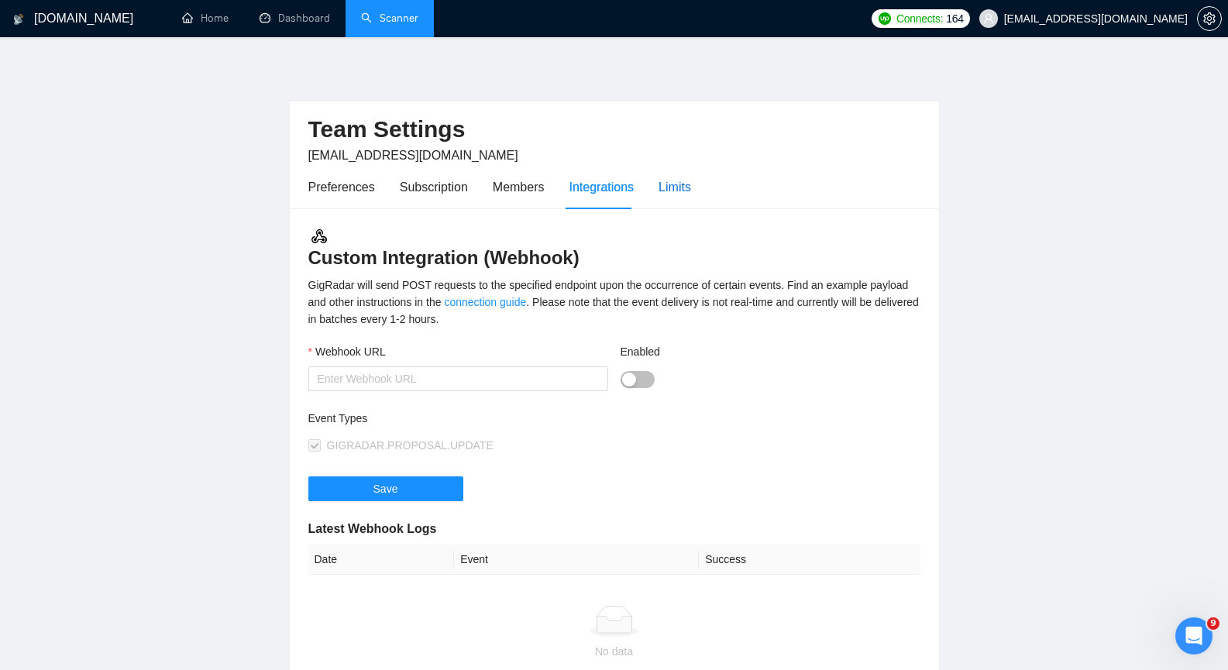
click at [685, 193] on div "Limits" at bounding box center [675, 186] width 33 height 19
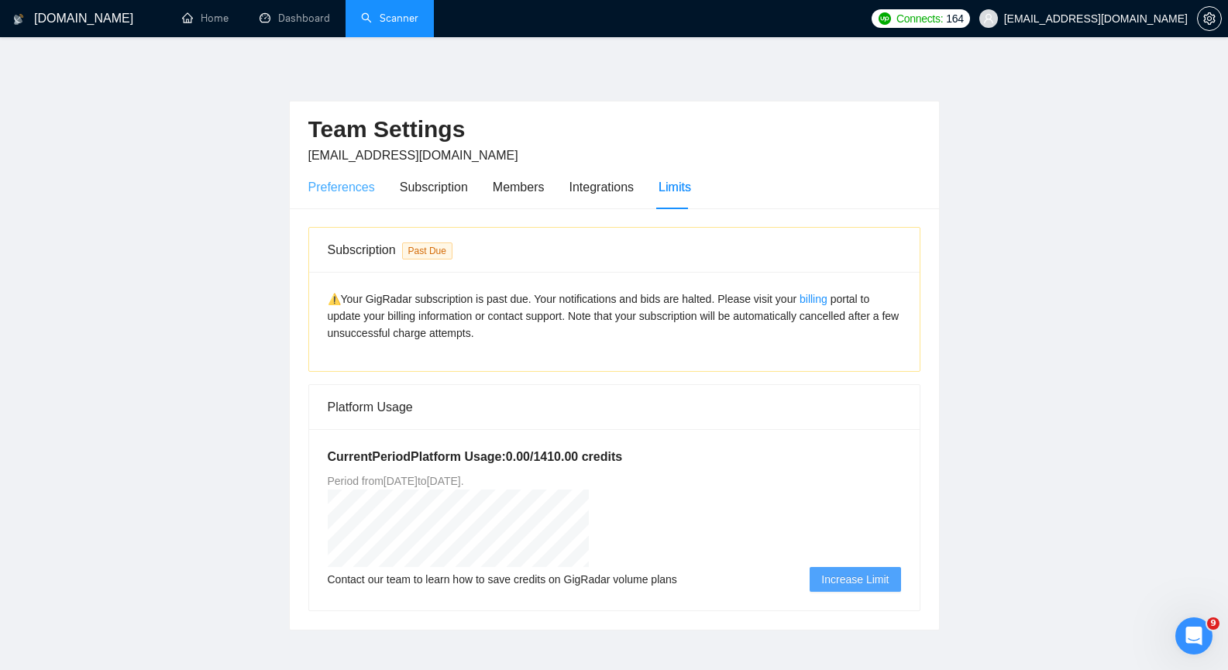
click at [329, 198] on div "Preferences" at bounding box center [341, 187] width 67 height 44
